Goal: Book appointment/travel/reservation

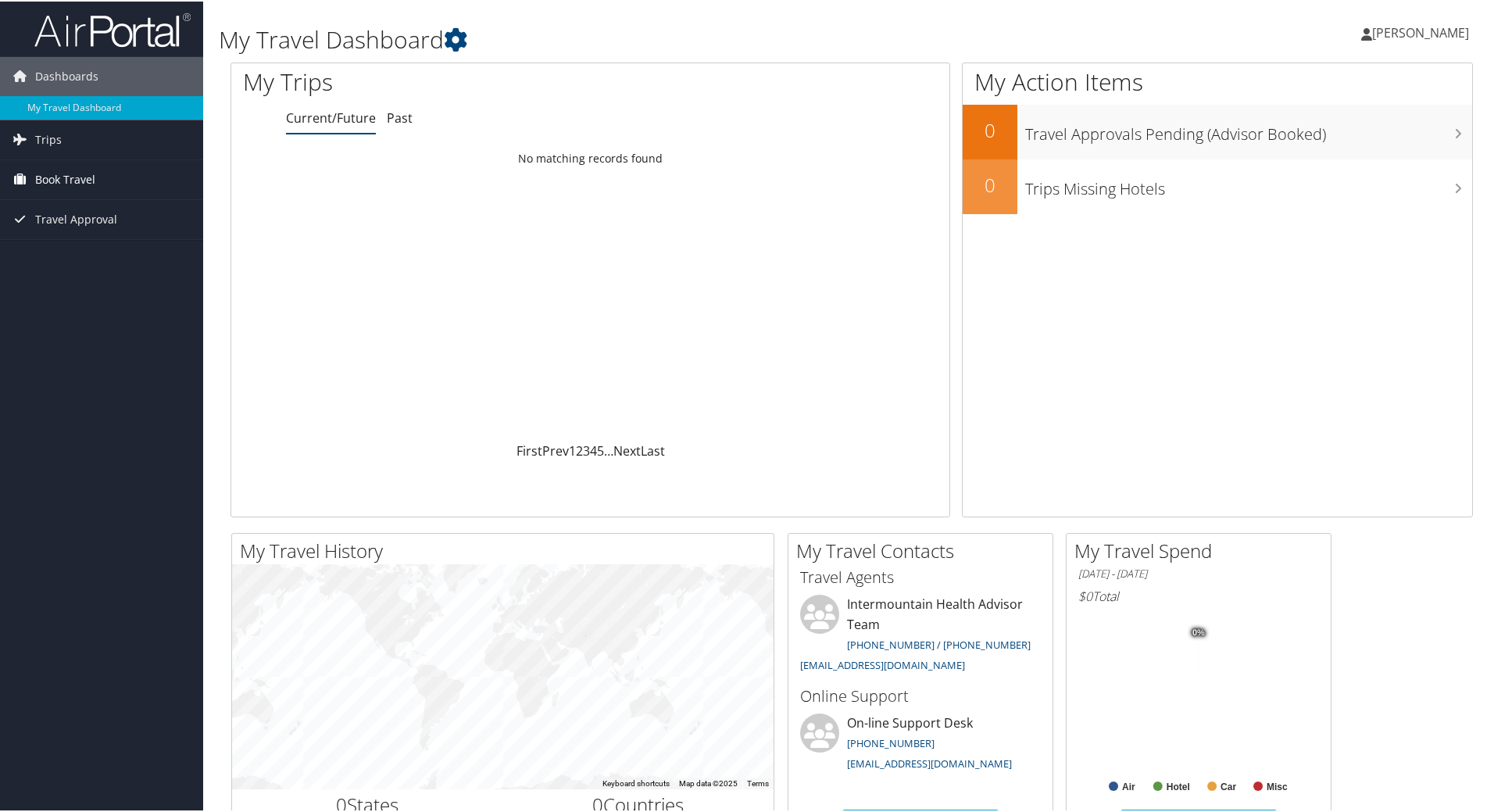
click at [57, 171] on span "Book Travel" at bounding box center [65, 178] width 60 height 39
click at [74, 259] on link "Book/Manage Online Trips" at bounding box center [102, 256] width 203 height 23
